Goal: Contribute content: Contribute content

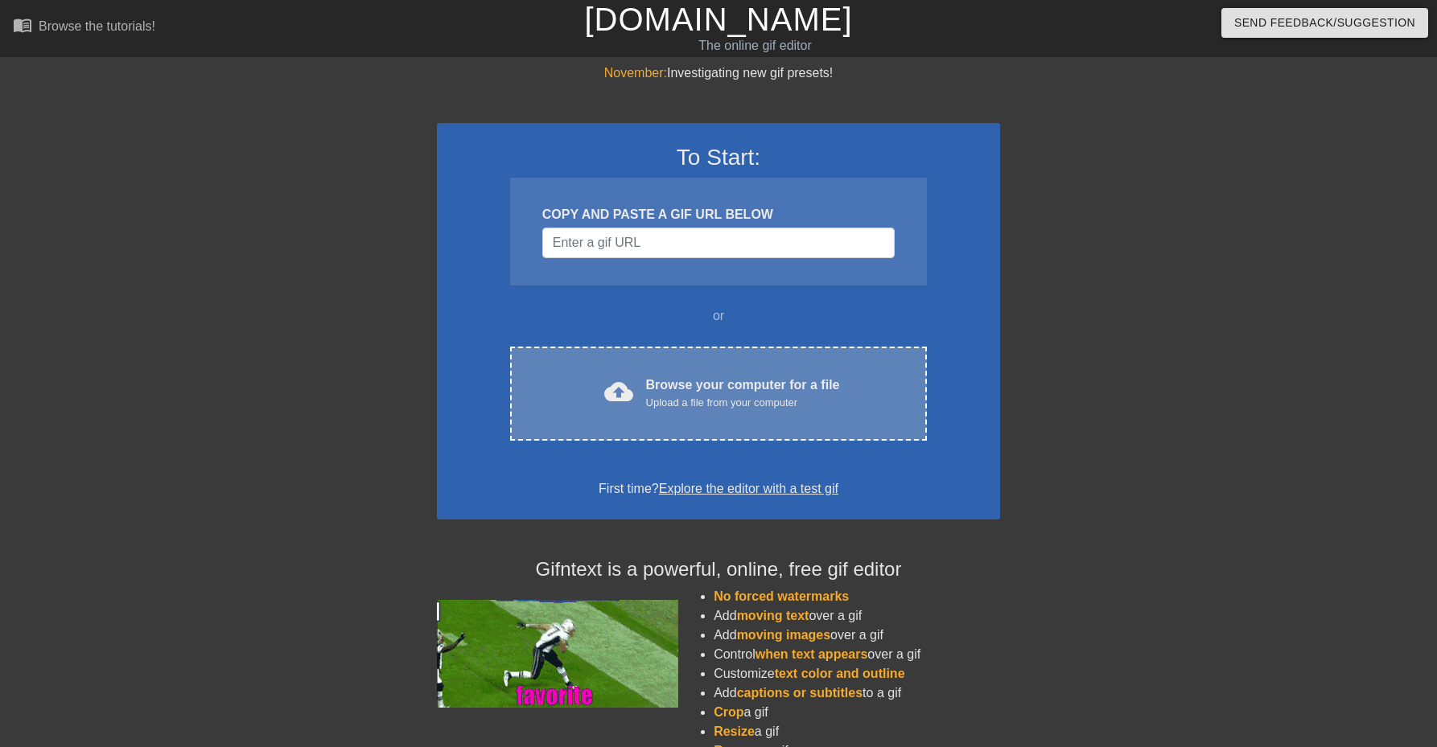
click at [603, 397] on div "cloud_upload" at bounding box center [615, 394] width 35 height 35
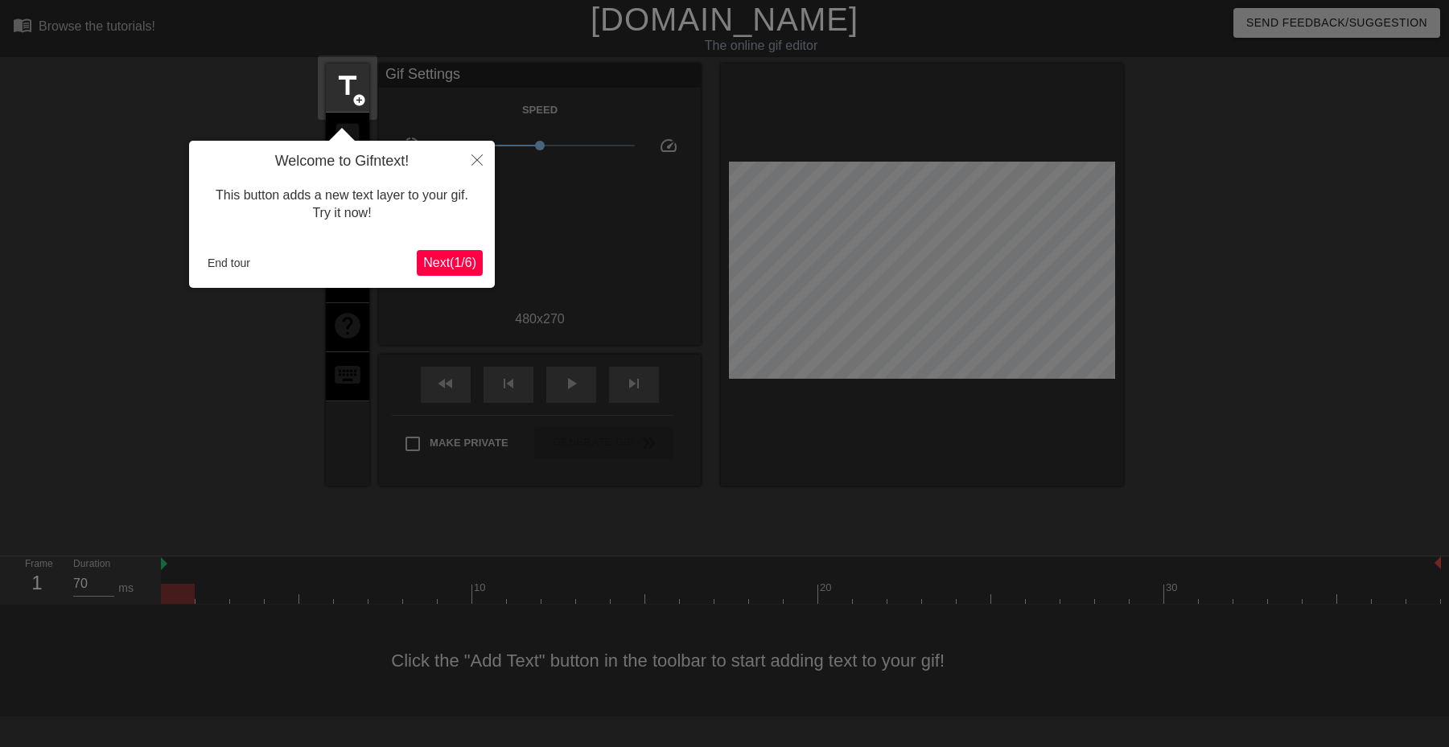
click at [447, 276] on button "Next ( 1 / 6 )" at bounding box center [450, 263] width 66 height 26
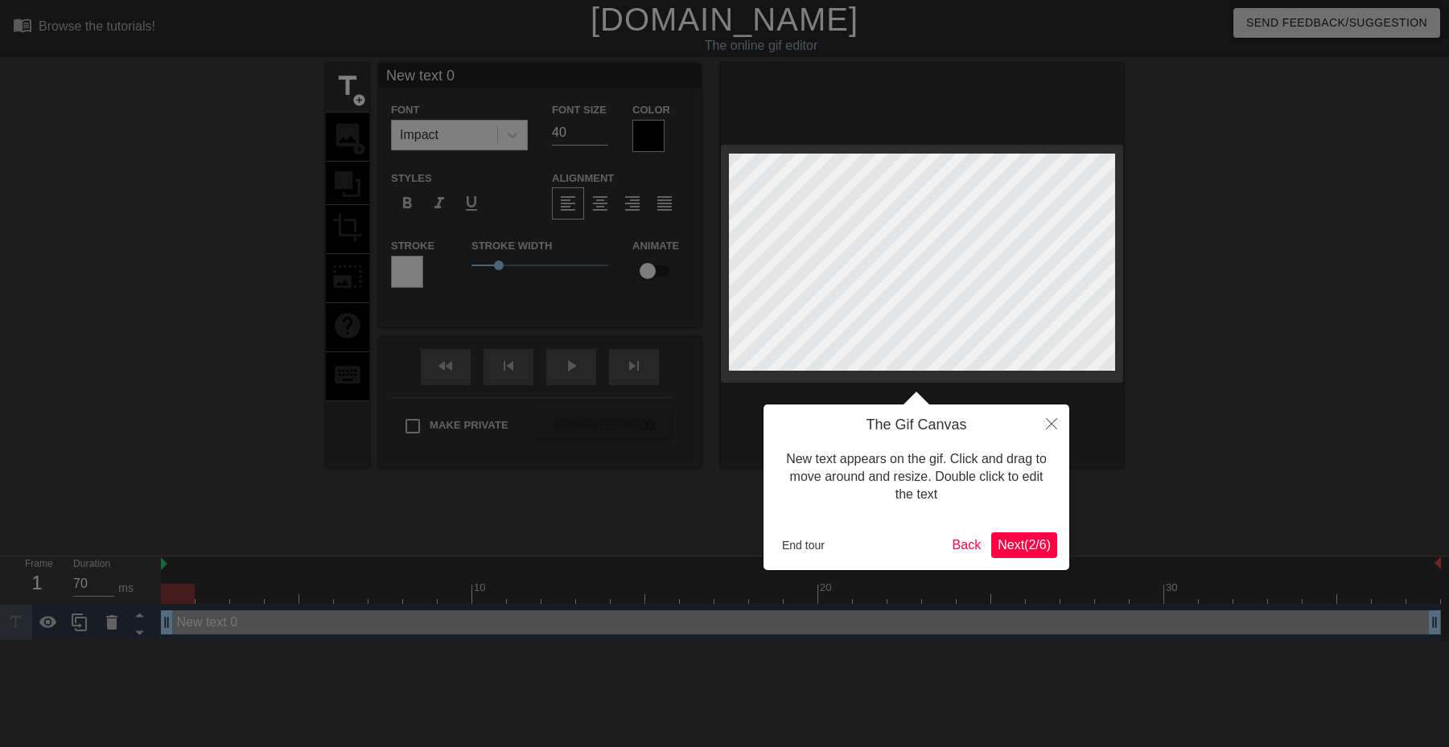
click at [447, 270] on div at bounding box center [724, 373] width 1449 height 747
click at [998, 549] on span "Next ( 2 / 6 )" at bounding box center [1024, 545] width 53 height 14
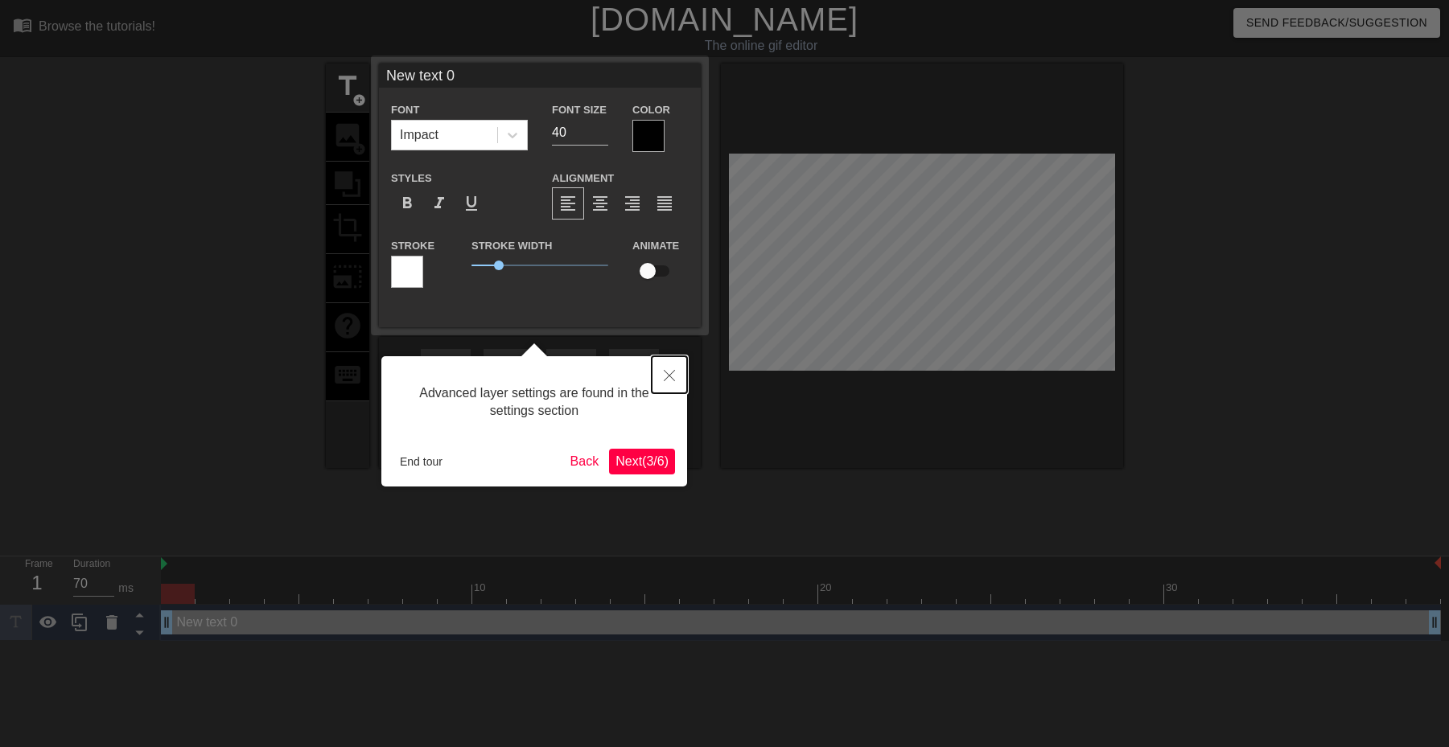
click at [663, 377] on button "Close" at bounding box center [669, 374] width 35 height 37
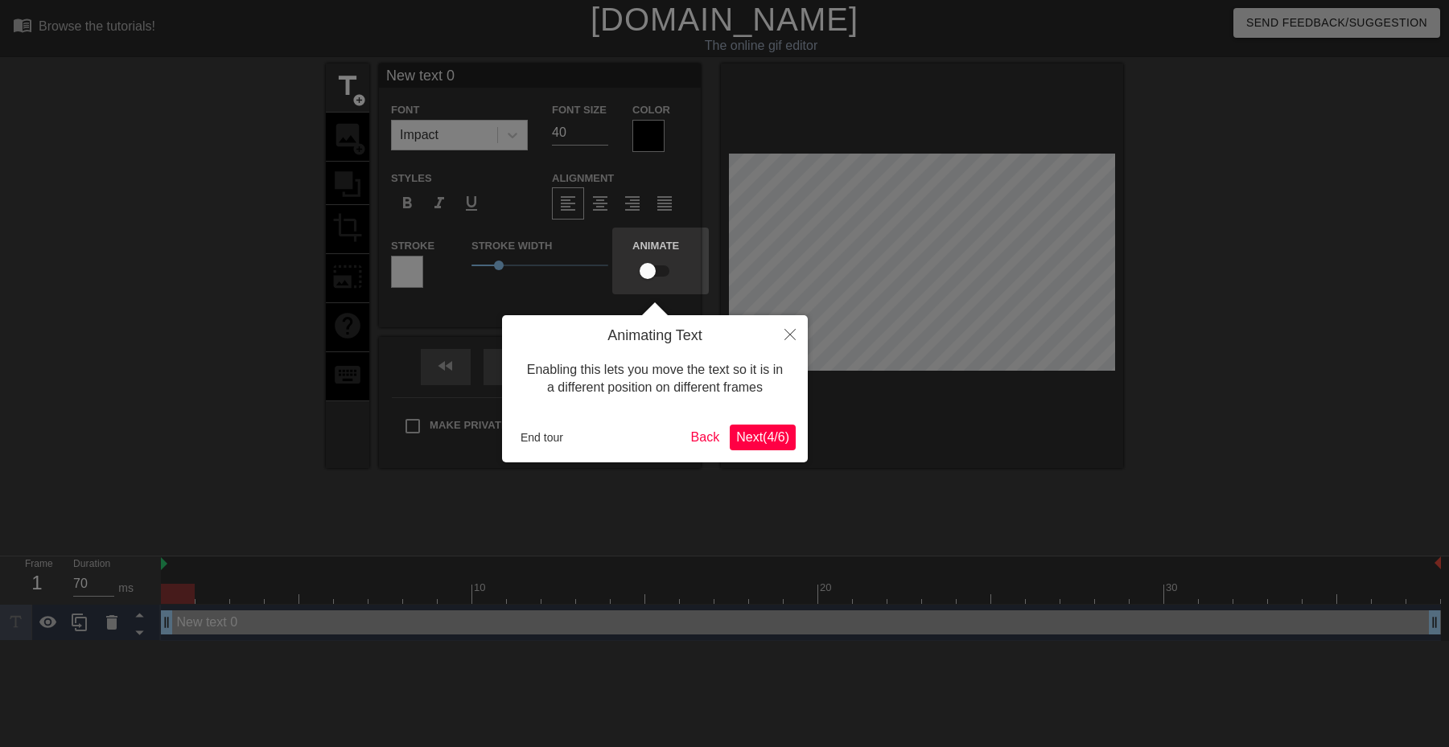
click at [773, 439] on span "Next ( 4 / 6 )" at bounding box center [762, 437] width 53 height 14
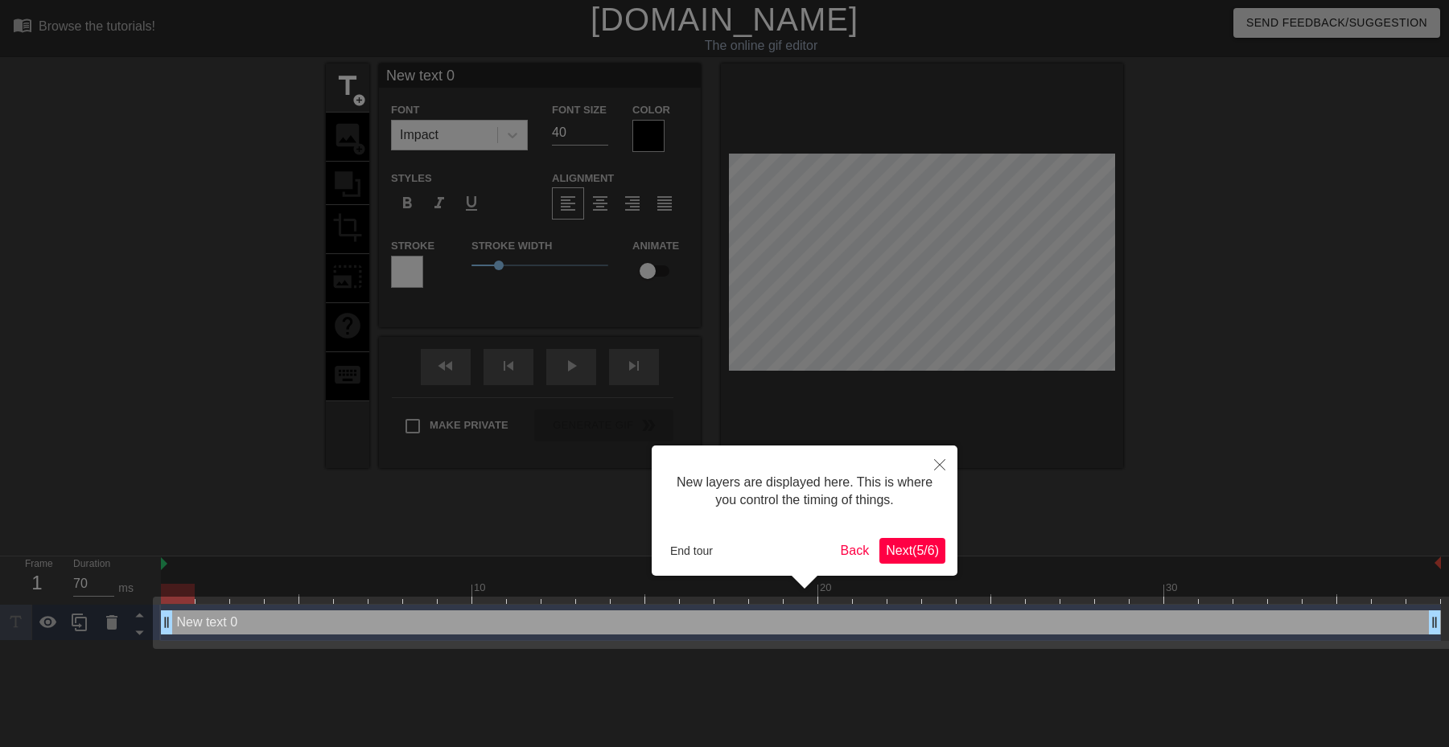
click at [897, 541] on button "Next ( 5 / 6 )" at bounding box center [912, 551] width 66 height 26
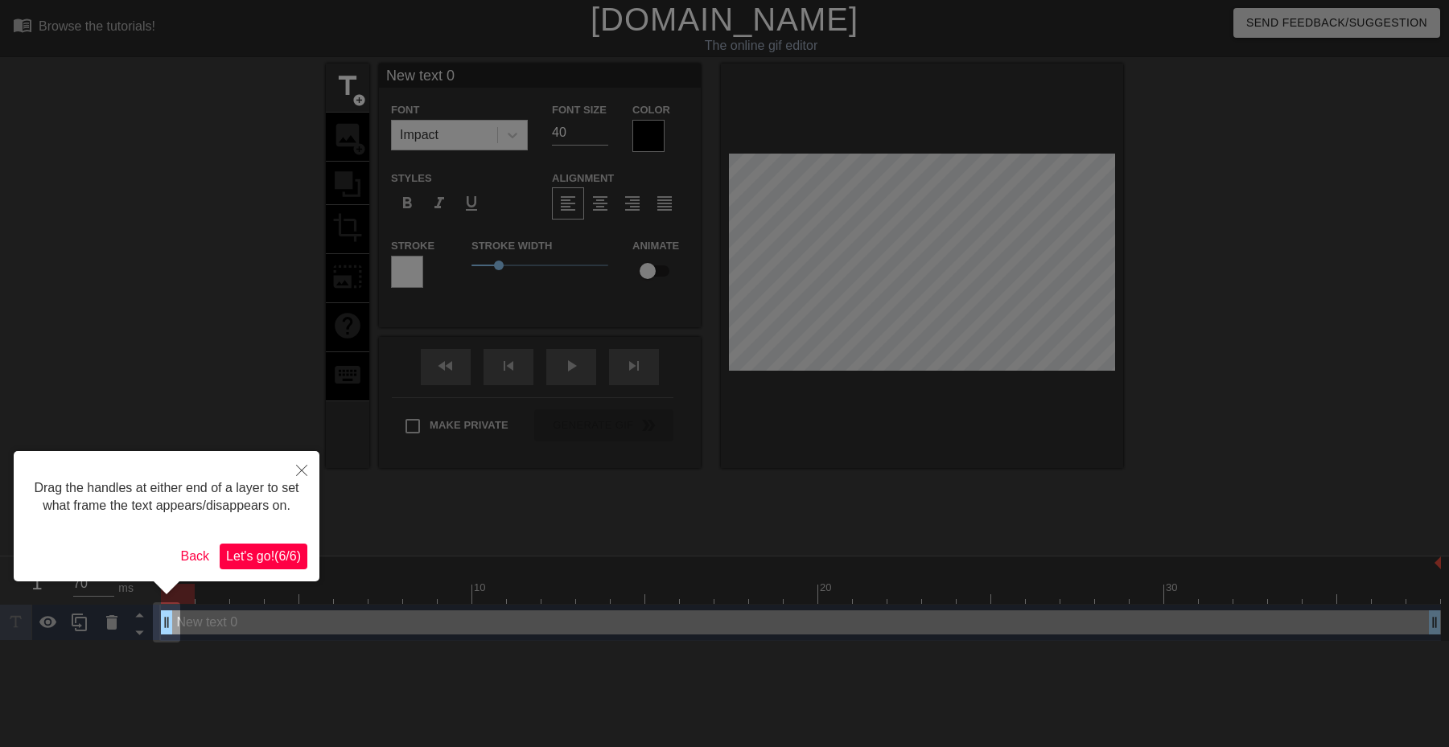
click at [290, 549] on span "Let's go! ( 6 / 6 )" at bounding box center [263, 556] width 75 height 14
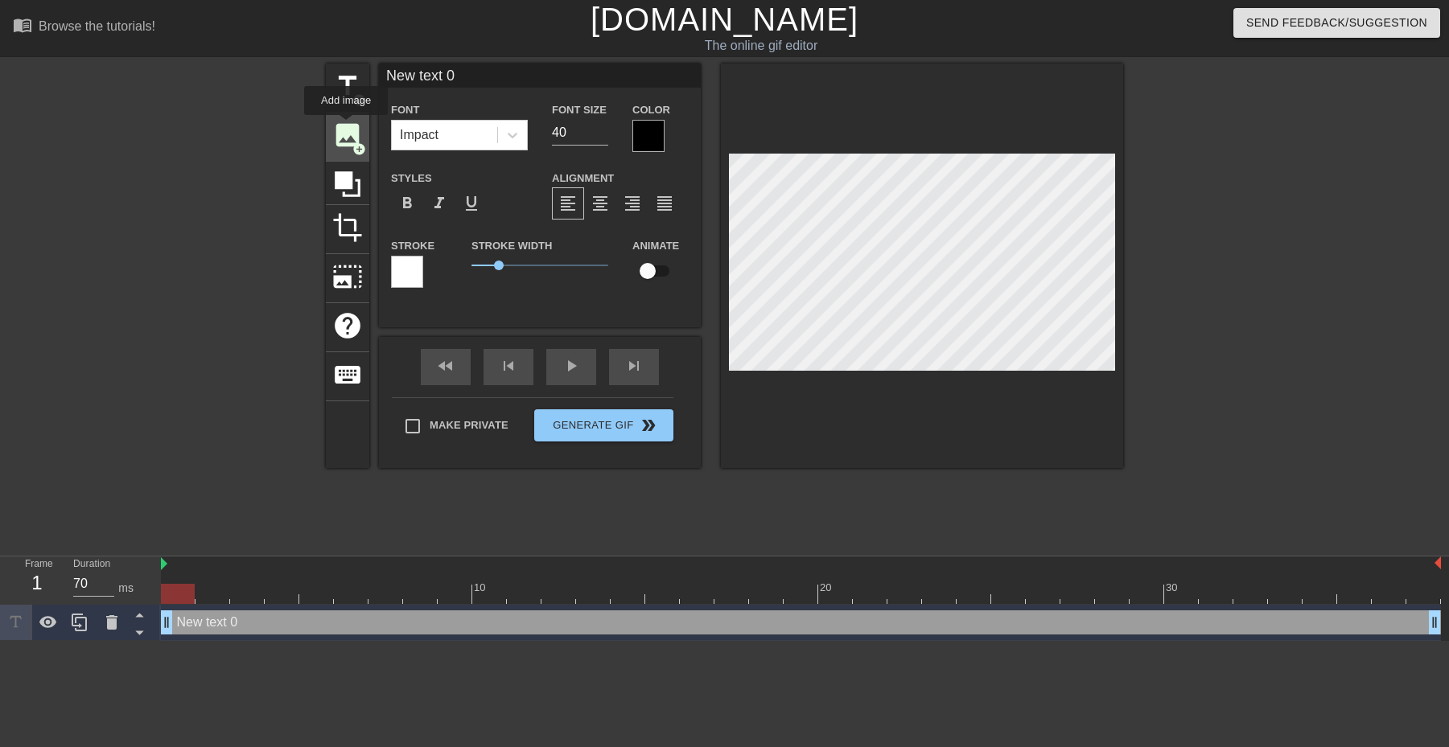
click at [346, 126] on span "image" at bounding box center [347, 135] width 31 height 31
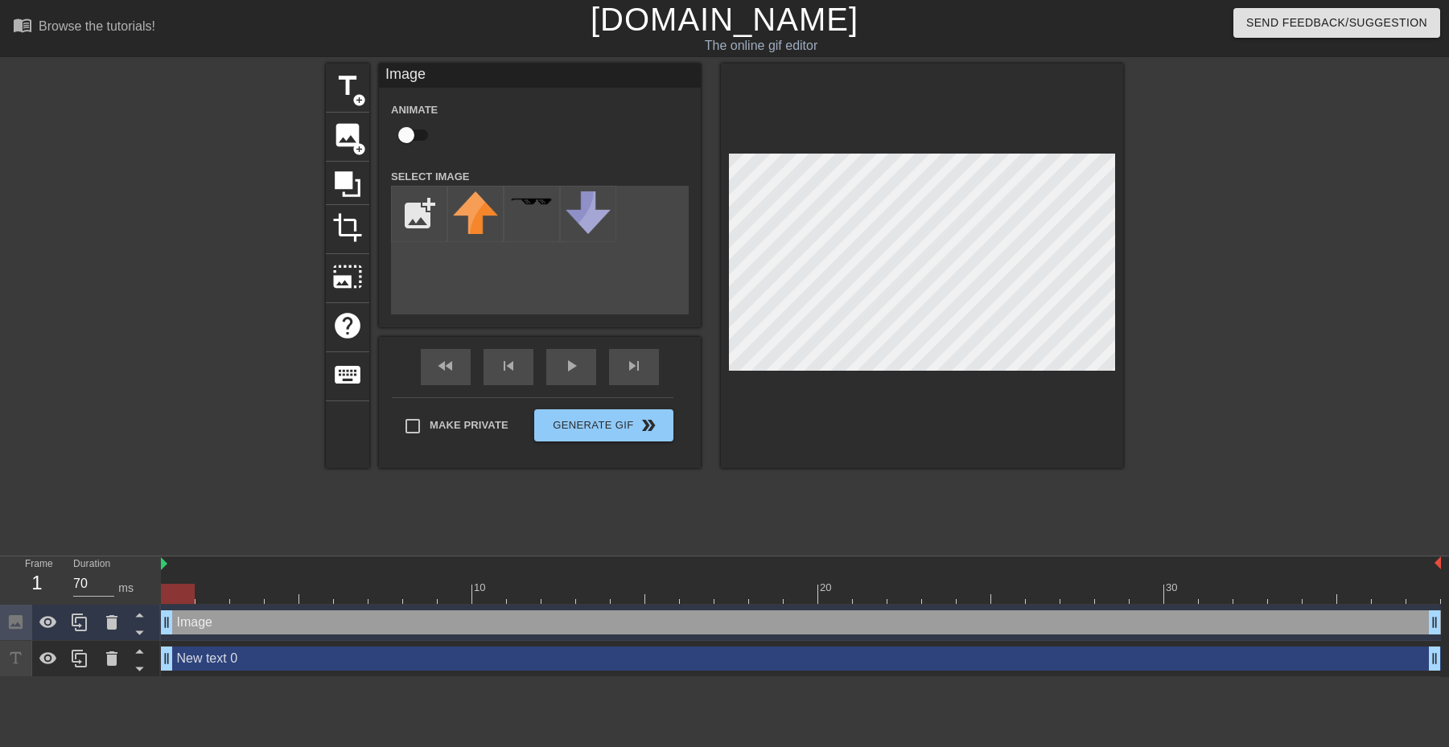
drag, startPoint x: 1117, startPoint y: 345, endPoint x: 553, endPoint y: 278, distance: 567.9
click at [553, 278] on div "add_photo_alternate" at bounding box center [540, 250] width 298 height 129
click at [426, 207] on input "file" at bounding box center [419, 214] width 55 height 55
click at [545, 246] on div "title add_circle image add_circle crop photo_size_select_large help keyboard Im…" at bounding box center [724, 266] width 797 height 405
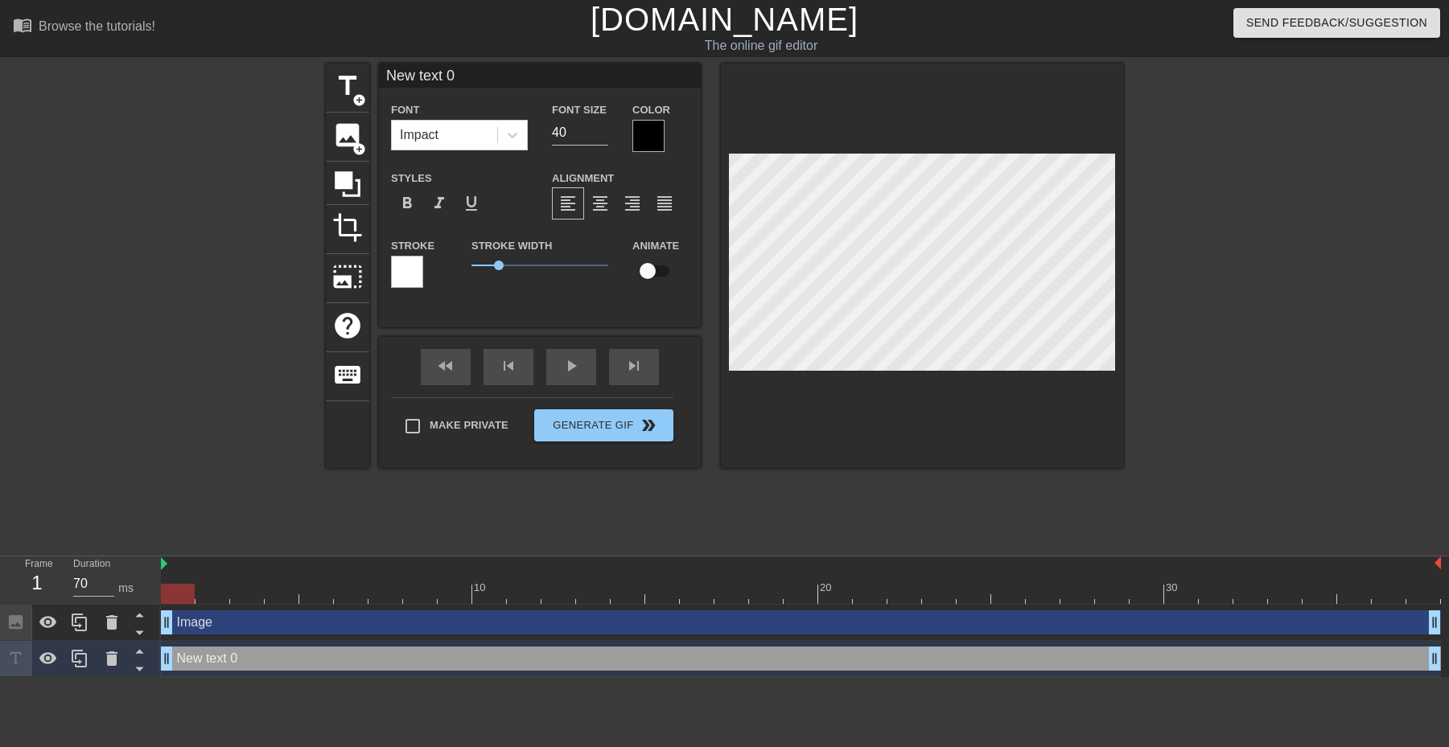
click at [471, 246] on div "title add_circle image add_circle crop photo_size_select_large help keyboard Ne…" at bounding box center [724, 266] width 797 height 405
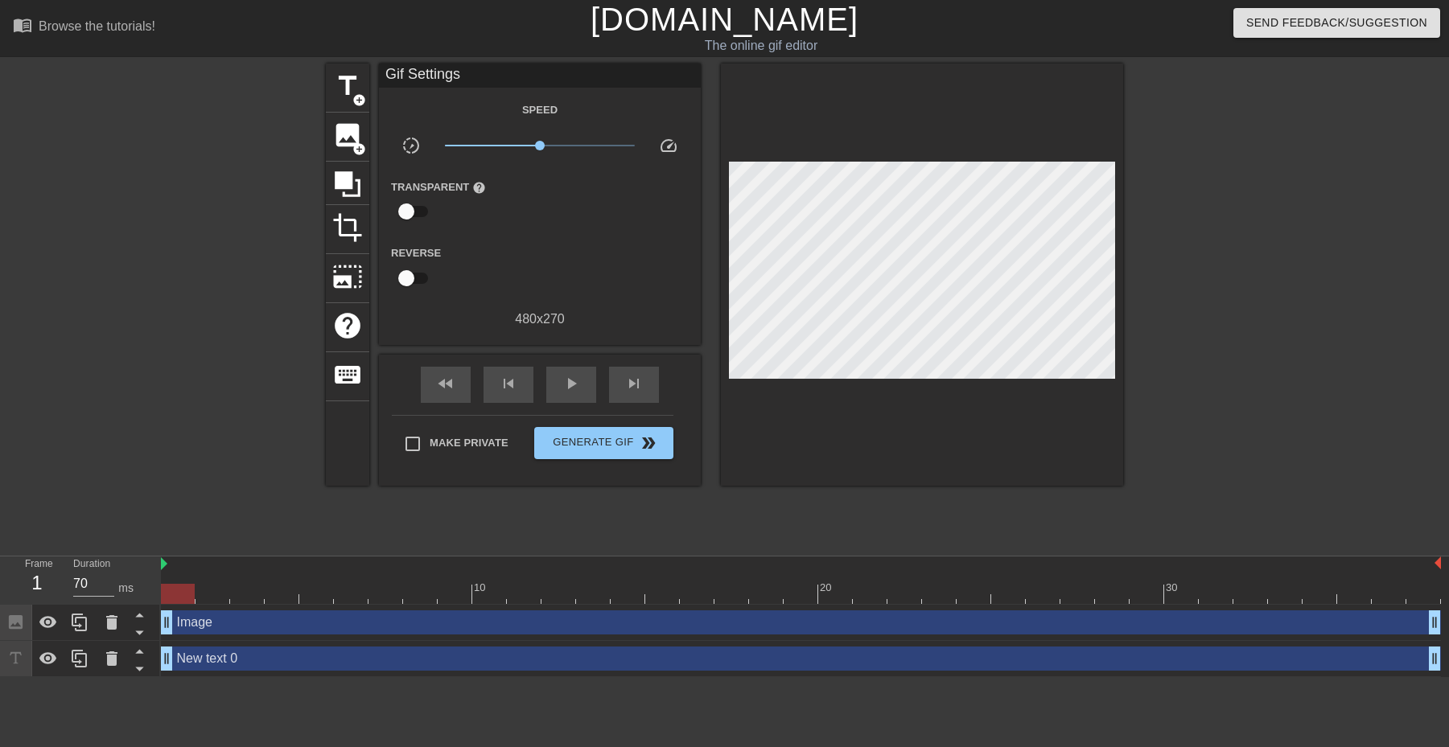
click at [714, 259] on div "title add_circle image add_circle crop photo_size_select_large help keyboard Gi…" at bounding box center [724, 275] width 797 height 422
click at [360, 143] on span "add_circle" at bounding box center [359, 149] width 14 height 14
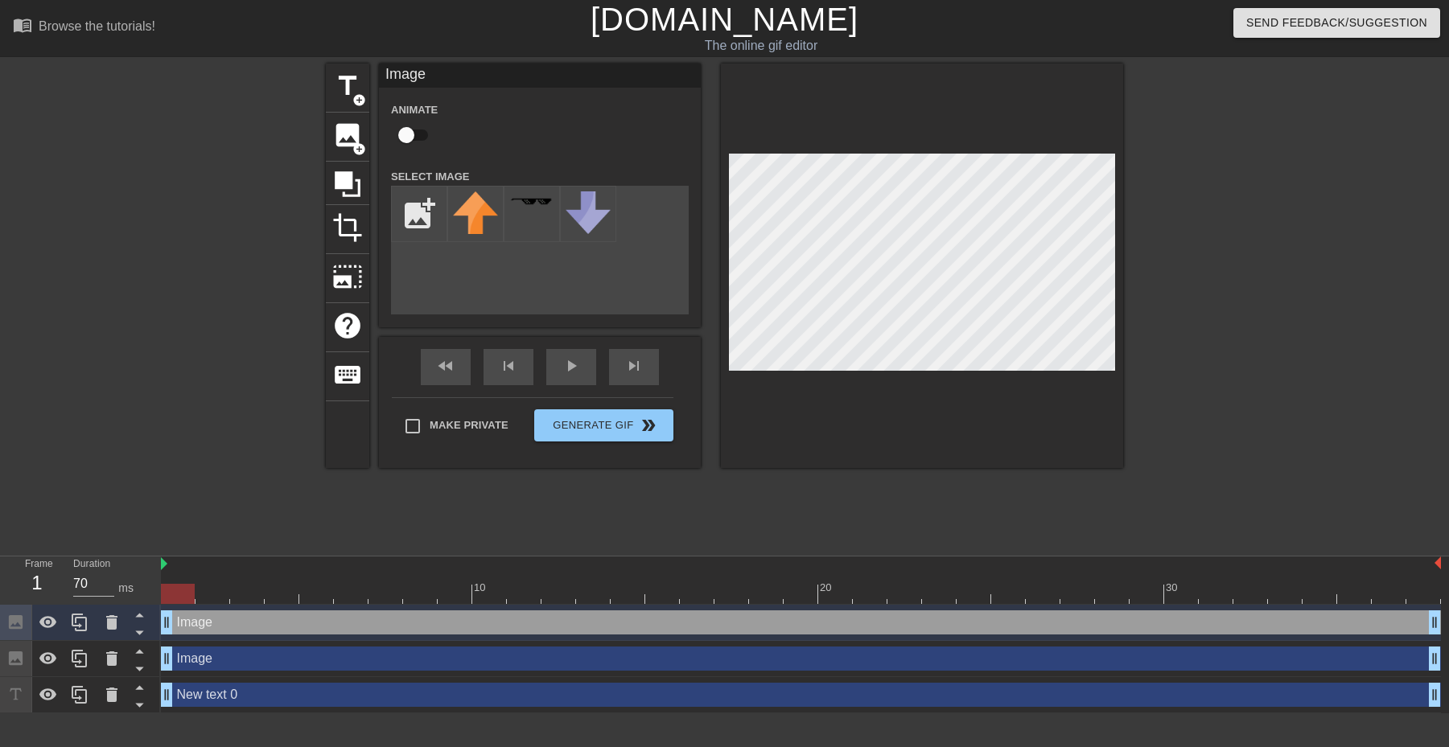
click at [420, 251] on div "title add_circle image add_circle crop photo_size_select_large help keyboard Im…" at bounding box center [724, 266] width 797 height 405
click at [109, 630] on icon at bounding box center [111, 622] width 11 height 14
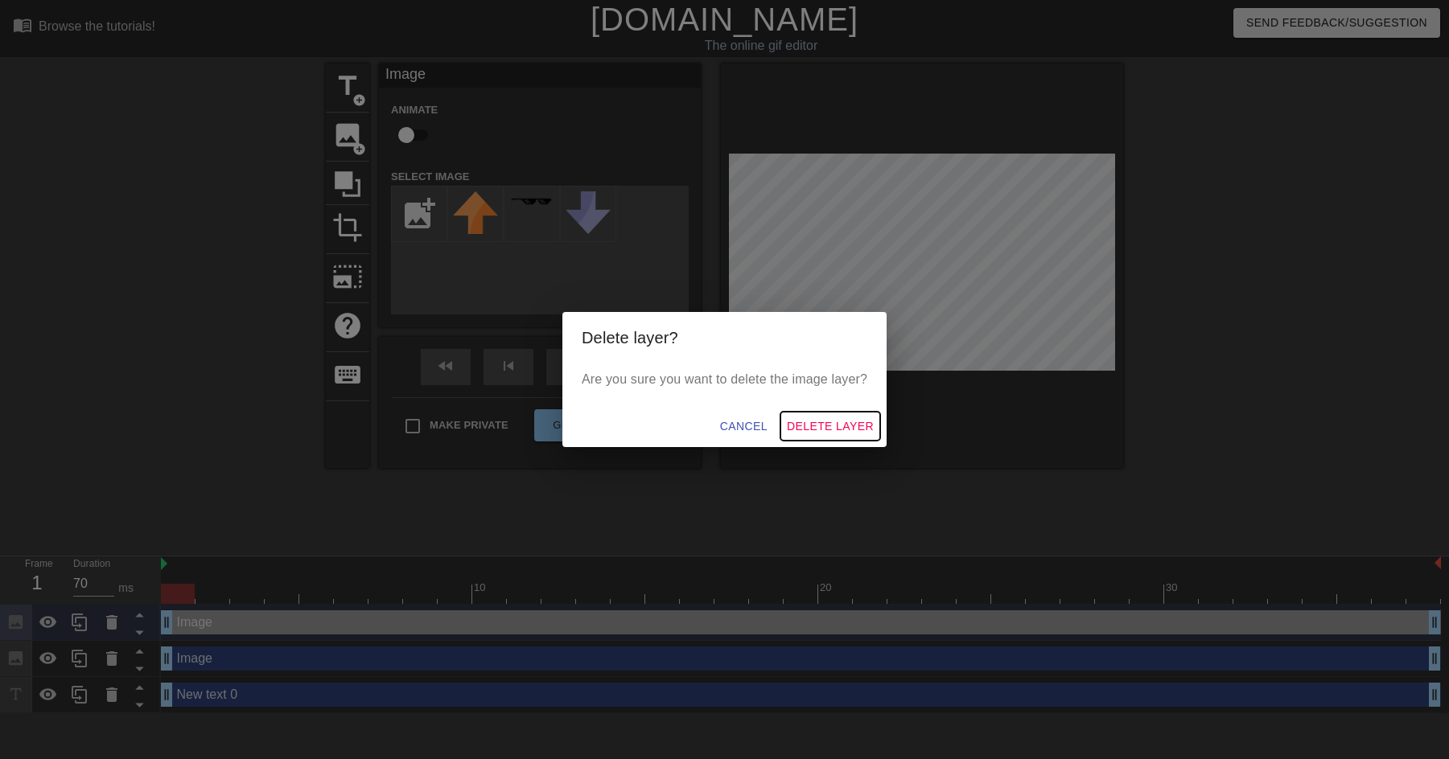
click at [843, 422] on span "Delete Layer" at bounding box center [830, 427] width 87 height 20
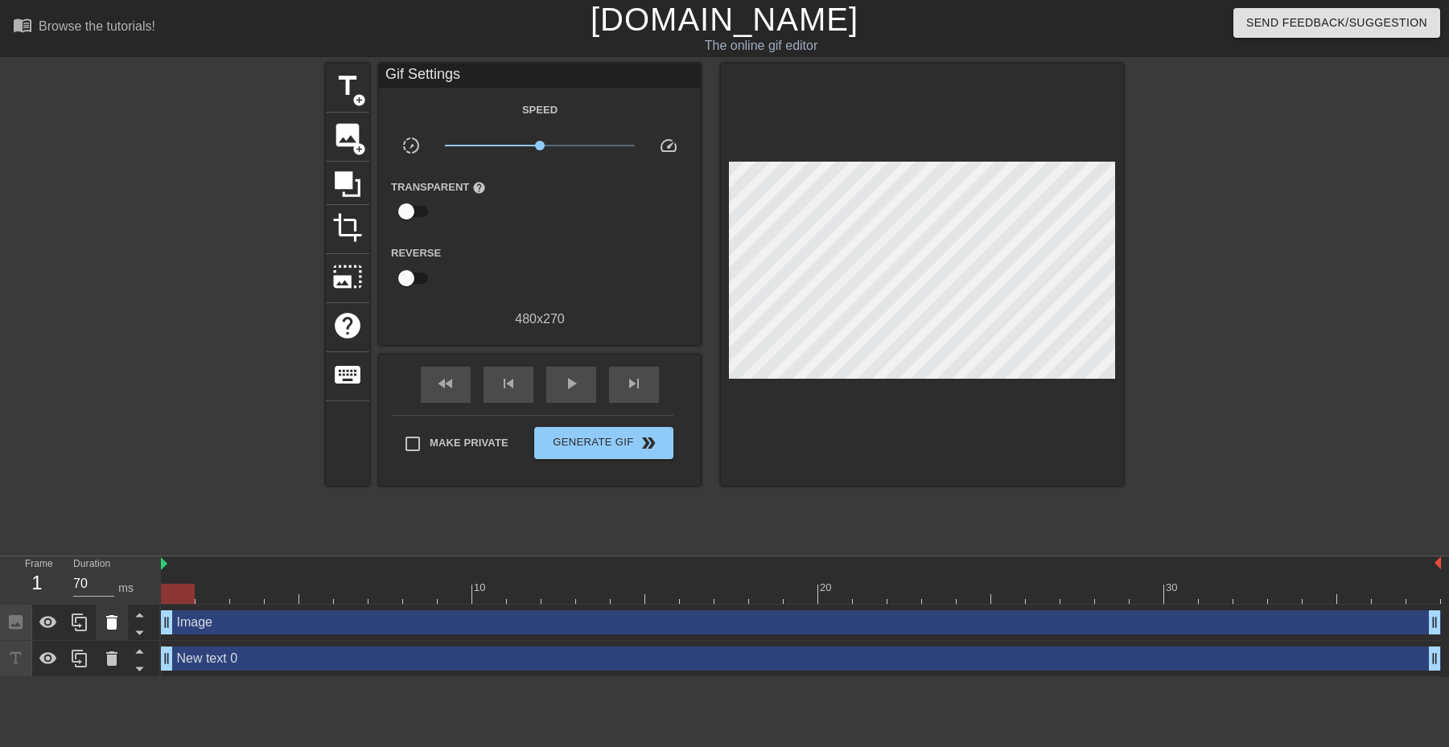
click at [113, 619] on icon at bounding box center [111, 622] width 19 height 19
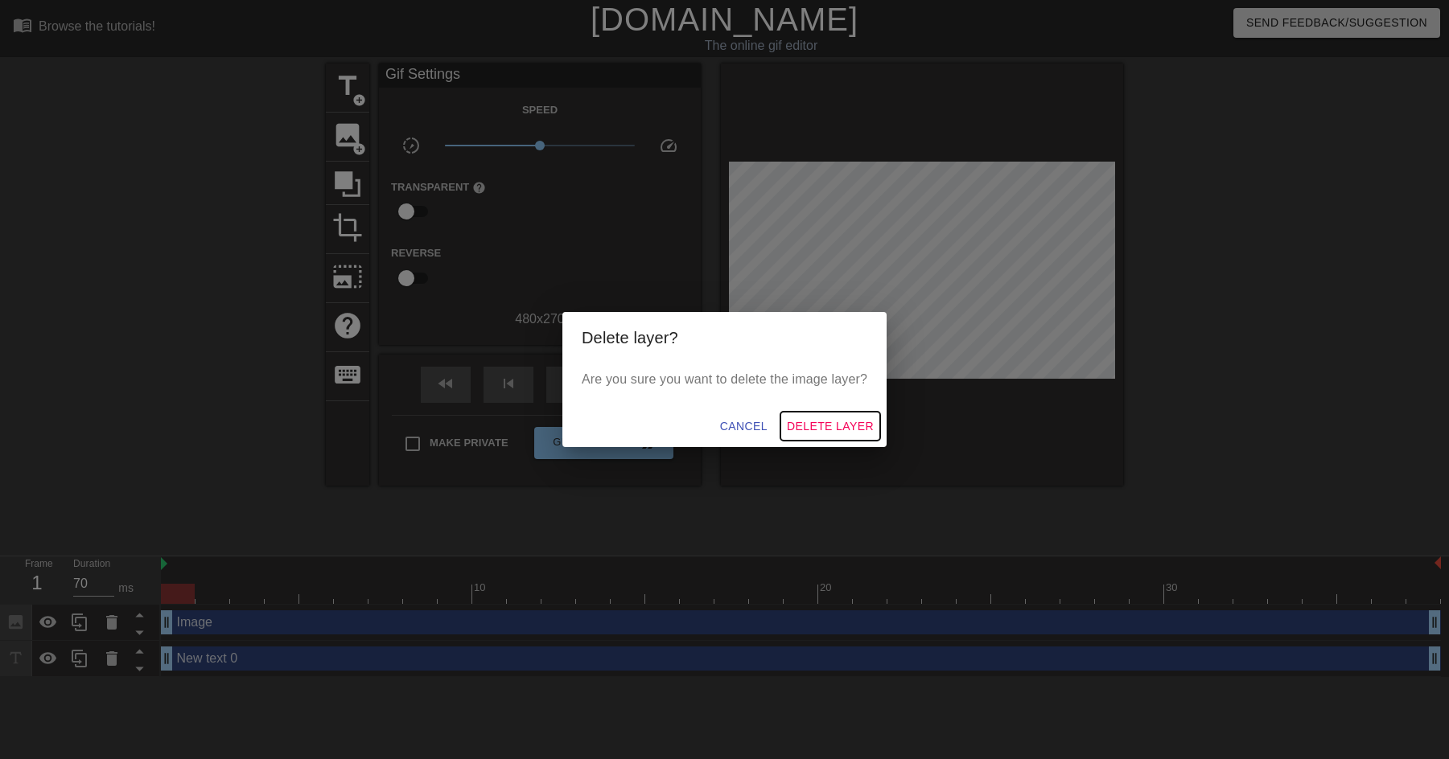
click at [819, 430] on span "Delete Layer" at bounding box center [830, 427] width 87 height 20
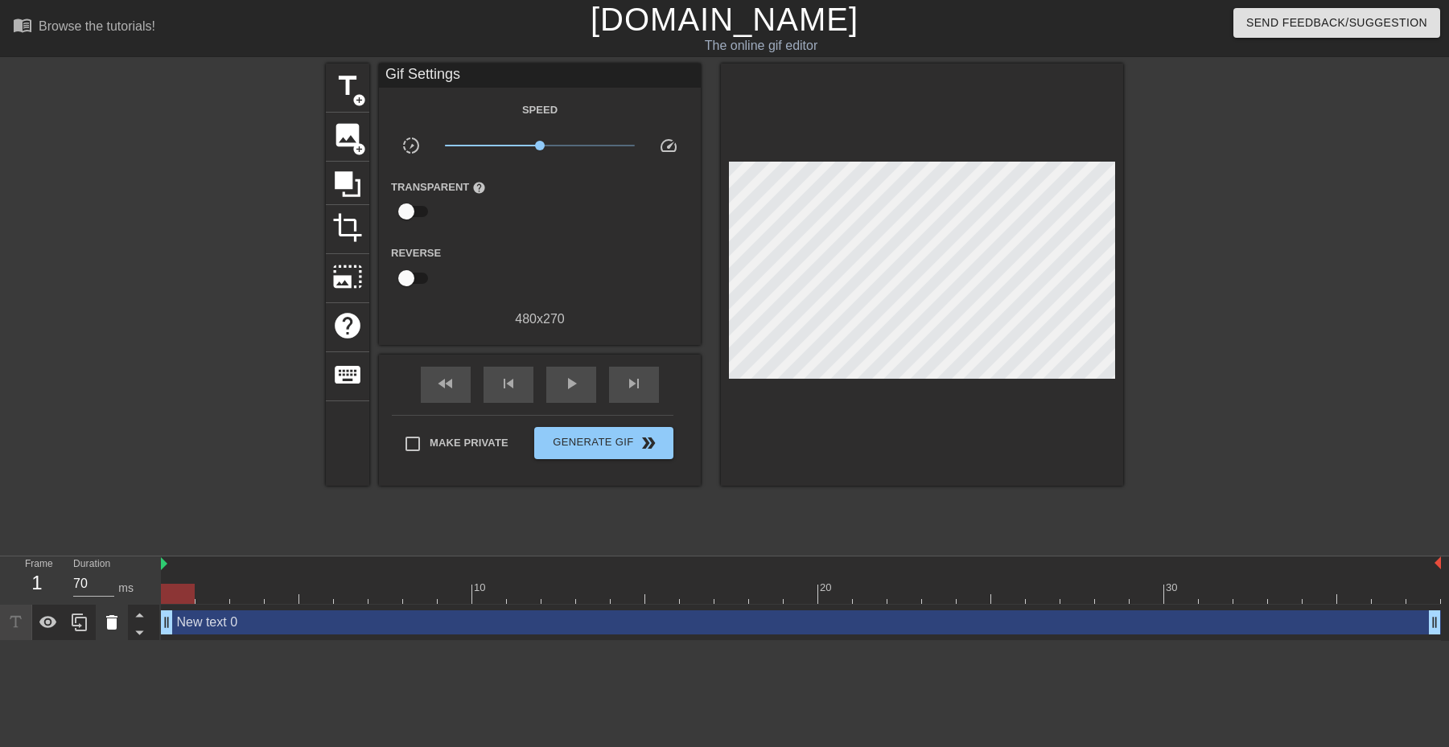
click at [105, 620] on icon at bounding box center [111, 622] width 19 height 19
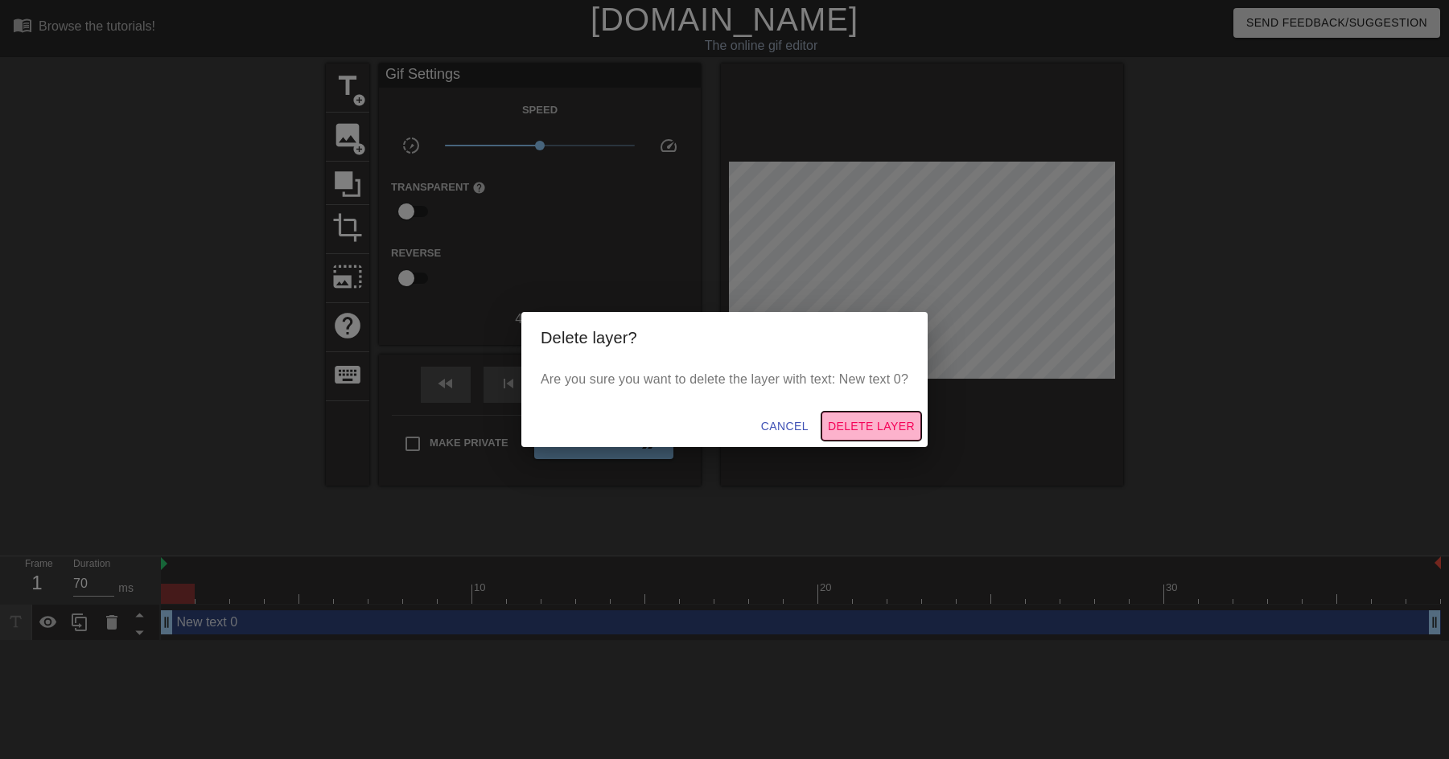
click at [863, 435] on span "Delete Layer" at bounding box center [871, 427] width 87 height 20
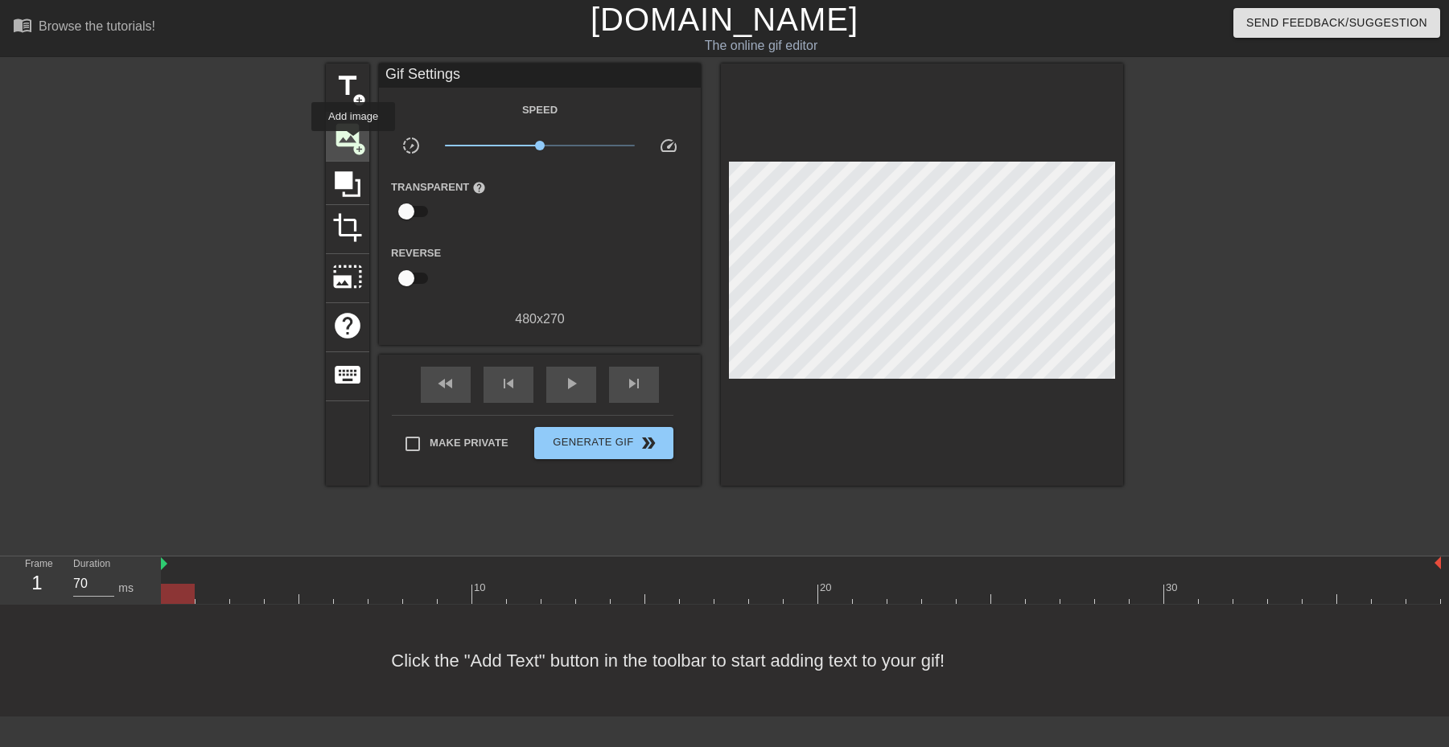
click at [353, 142] on span "add_circle" at bounding box center [359, 149] width 14 height 14
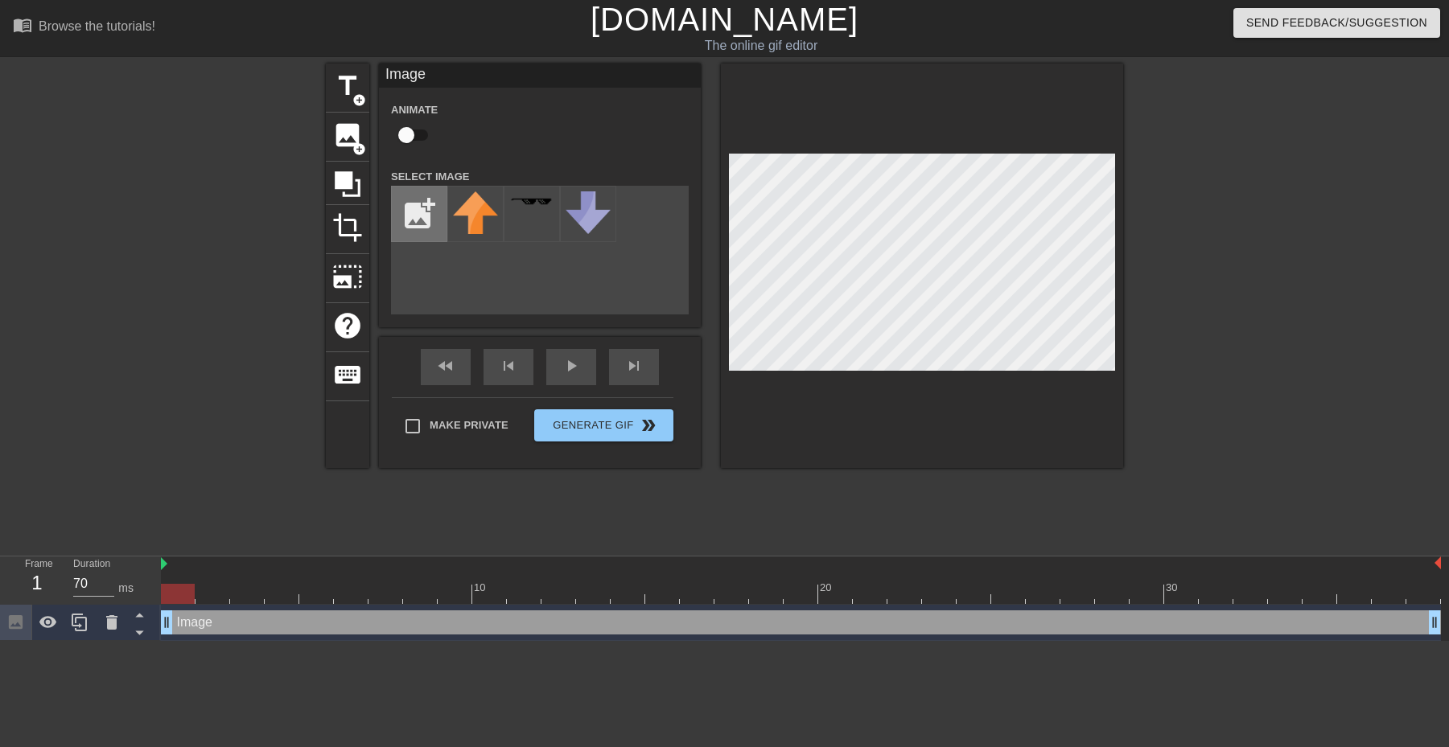
click at [409, 211] on input "file" at bounding box center [419, 214] width 55 height 55
type input "C:\fakepath\image.png"
click at [577, 277] on div "title add_circle image add_circle crop photo_size_select_large help keyboard Im…" at bounding box center [724, 266] width 797 height 405
click at [494, 211] on img at bounding box center [475, 213] width 45 height 45
click at [733, 379] on div at bounding box center [922, 266] width 402 height 405
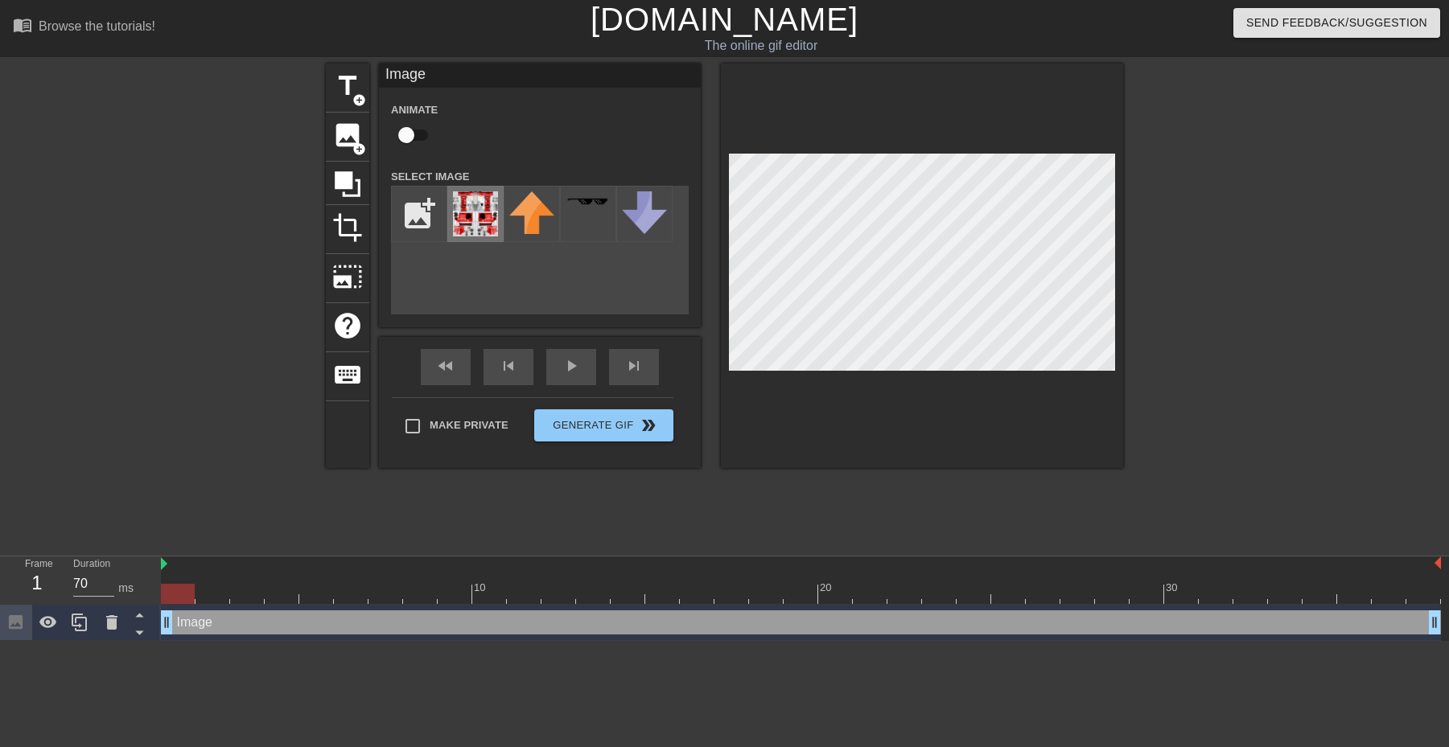
click at [483, 208] on img at bounding box center [475, 213] width 45 height 45
drag, startPoint x: 188, startPoint y: 623, endPoint x: 246, endPoint y: 617, distance: 58.3
click at [264, 622] on div "Image drag_handle drag_handle" at bounding box center [801, 623] width 1280 height 24
drag, startPoint x: 187, startPoint y: 594, endPoint x: 255, endPoint y: 596, distance: 67.6
click at [195, 597] on div at bounding box center [178, 594] width 34 height 20
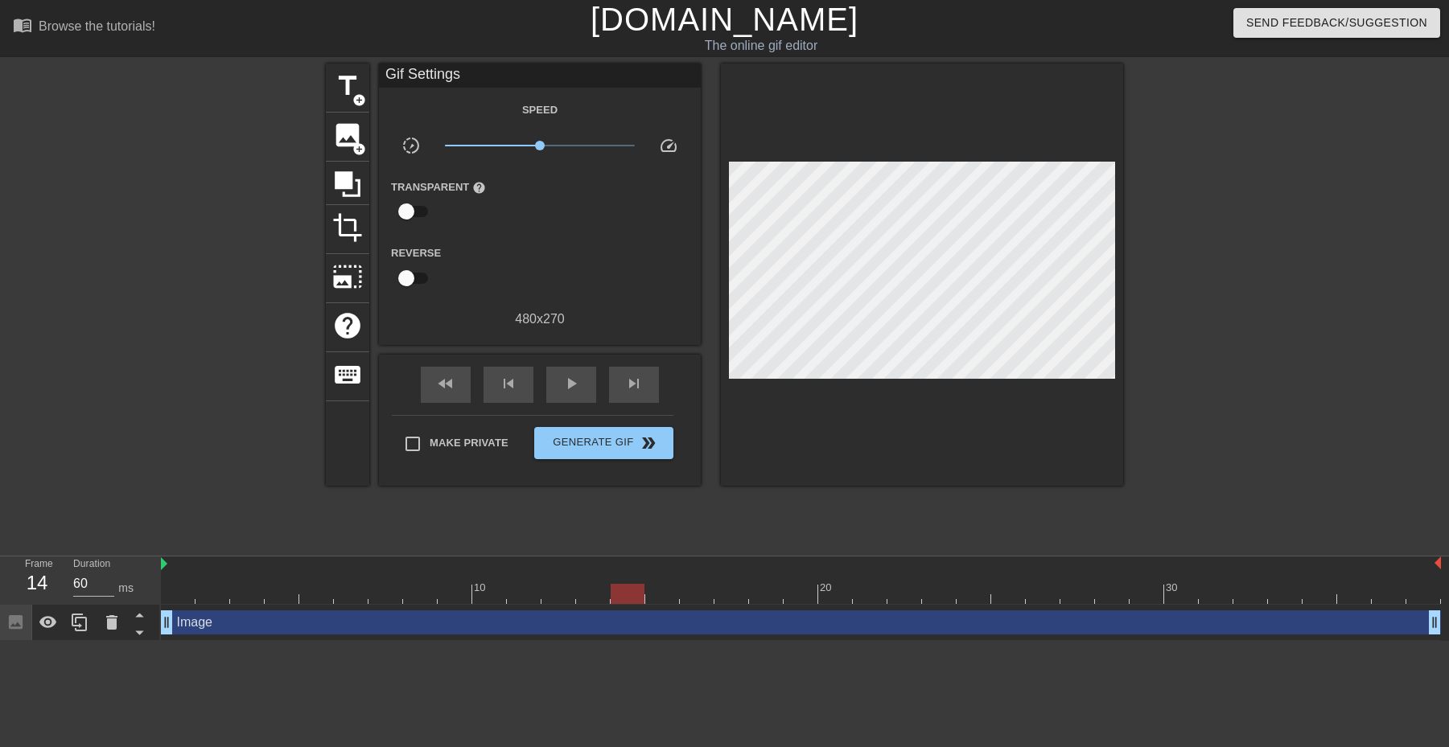
drag, startPoint x: 249, startPoint y: 592, endPoint x: 981, endPoint y: 563, distance: 732.7
click at [981, 563] on div "10 20 30" at bounding box center [801, 580] width 1280 height 47
drag, startPoint x: 1191, startPoint y: 537, endPoint x: 1228, endPoint y: 539, distance: 36.2
click at [1230, 538] on div at bounding box center [1262, 305] width 241 height 483
type input "70"
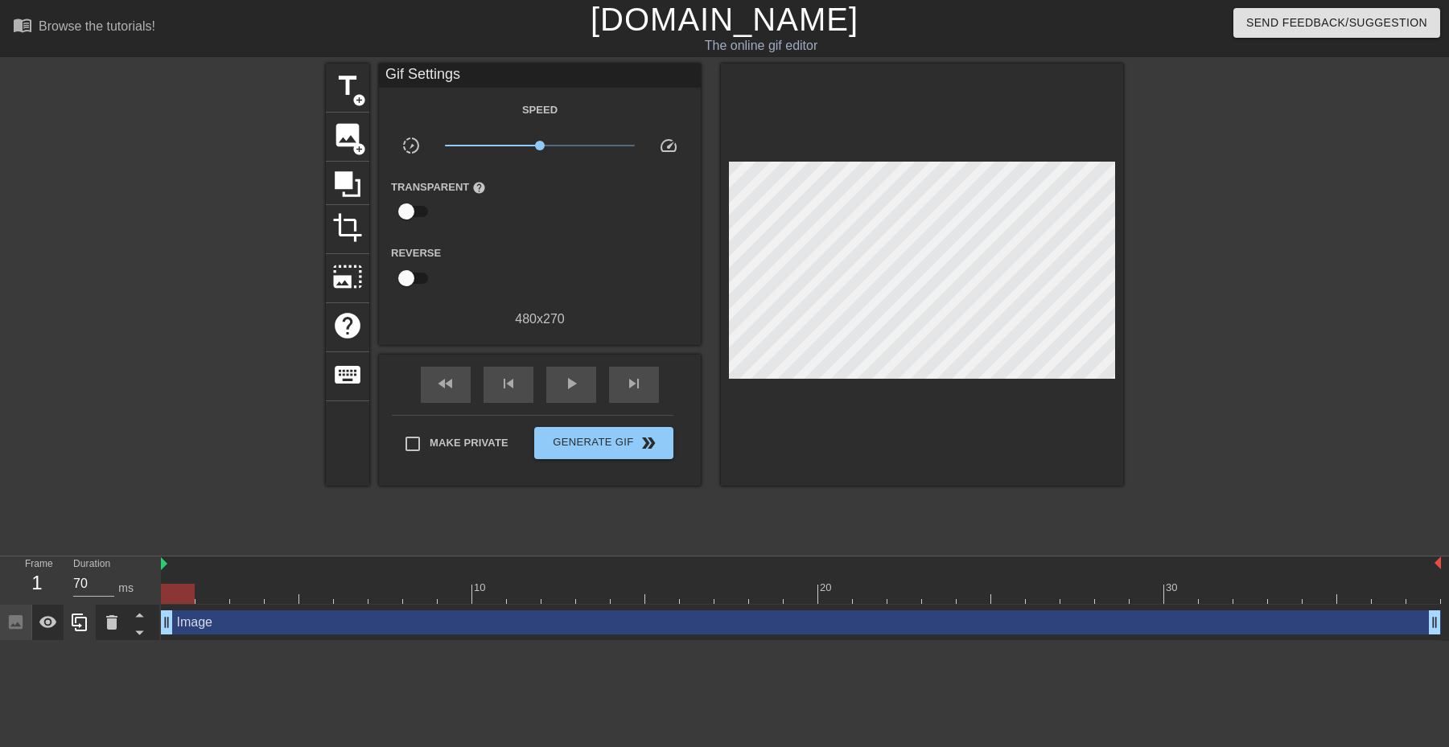
drag, startPoint x: 980, startPoint y: 586, endPoint x: 84, endPoint y: 615, distance: 896.7
click at [84, 615] on div "Frame 1 Duration 70 ms 10 20 30 Image drag_handle drag_handle" at bounding box center [724, 599] width 1449 height 84
drag, startPoint x: 725, startPoint y: 361, endPoint x: 1204, endPoint y: 251, distance: 491.2
click at [651, 492] on div "title add_circle image add_circle crop photo_size_select_large help keyboard Gi…" at bounding box center [724, 305] width 797 height 483
